Goal: Feedback & Contribution: Submit feedback/report problem

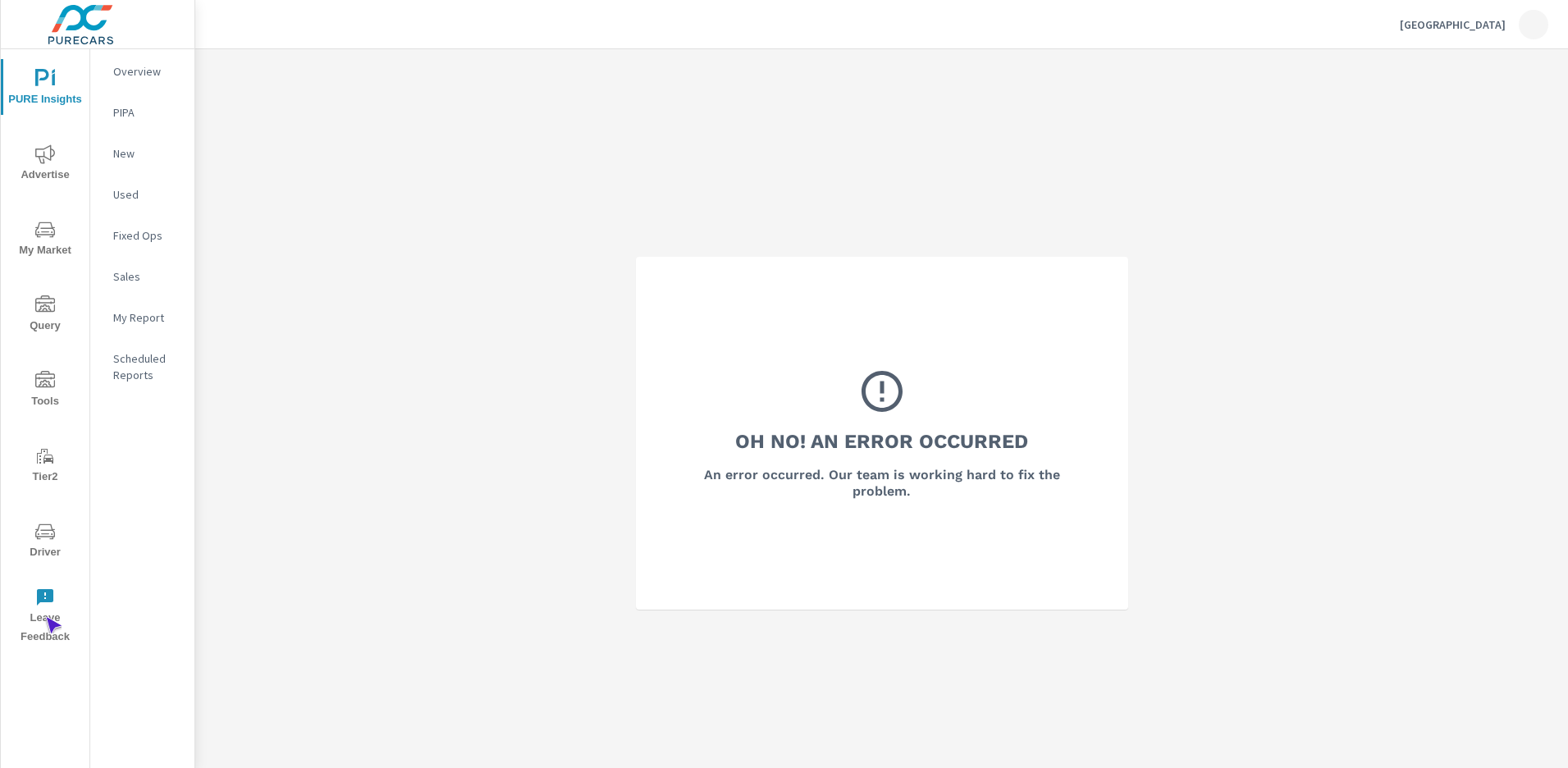
click at [45, 617] on span "Leave Feedback" at bounding box center [45, 617] width 79 height 59
